Goal: Find specific page/section: Find specific page/section

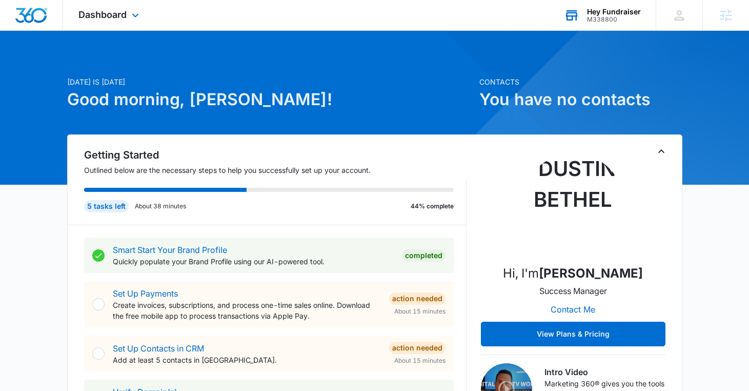
click at [595, 16] on div "M338800" at bounding box center [614, 19] width 54 height 7
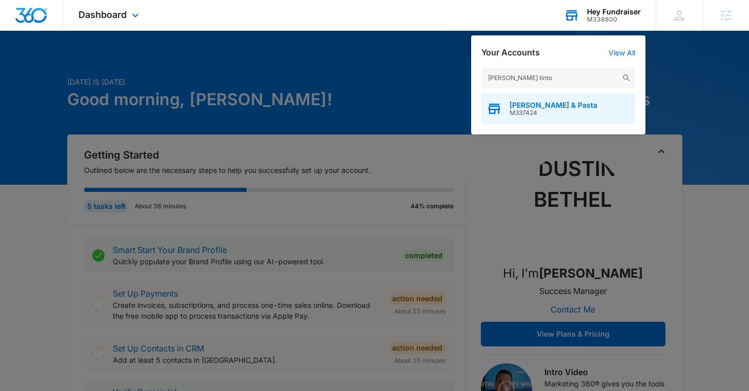
type input "[PERSON_NAME] tinto"
click at [551, 104] on span "[PERSON_NAME] & Pasta" at bounding box center [554, 105] width 88 height 8
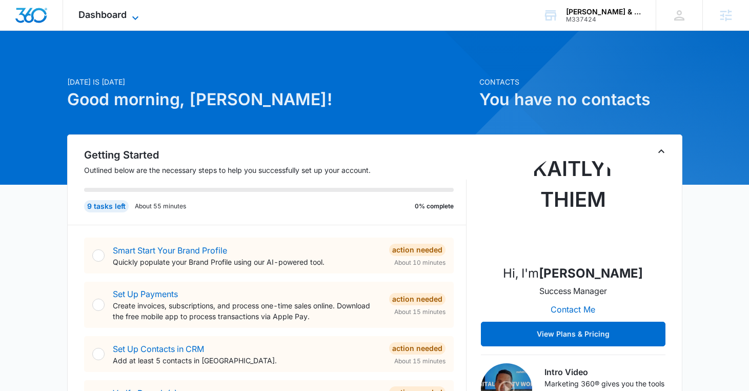
click at [119, 13] on span "Dashboard" at bounding box center [102, 14] width 48 height 11
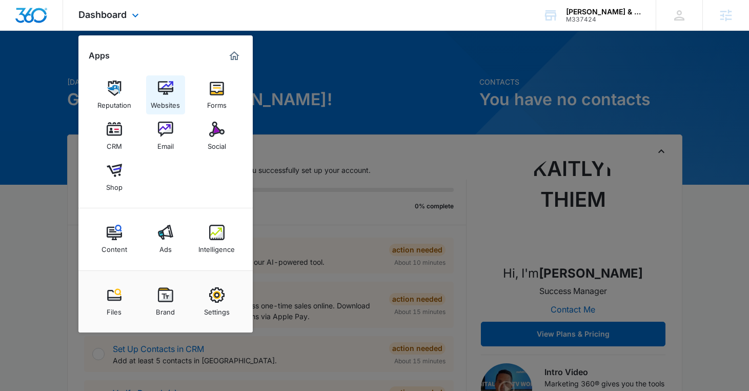
click at [163, 84] on img at bounding box center [165, 88] width 15 height 15
